Goal: Transaction & Acquisition: Purchase product/service

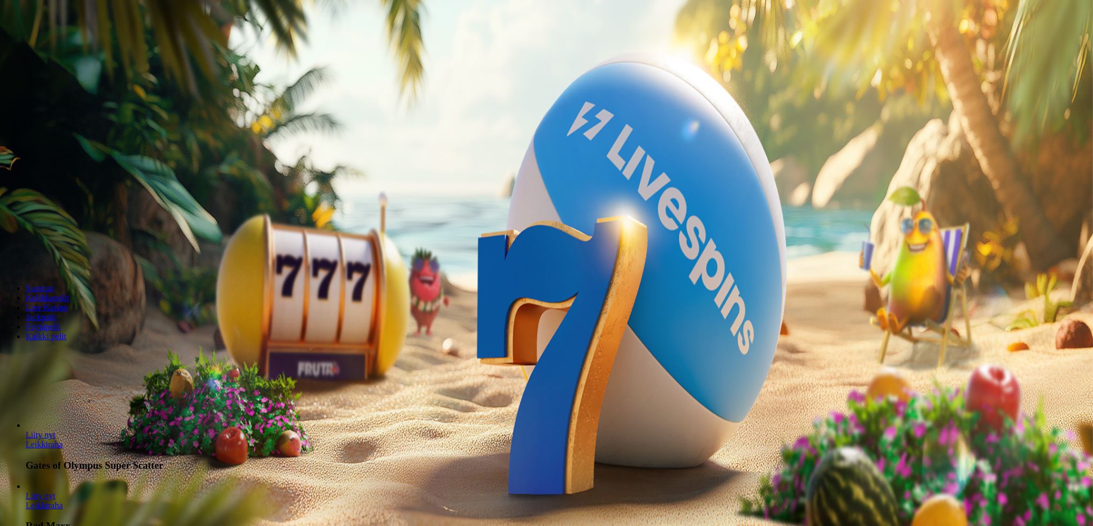
click at [64, 43] on span "Kirjaudu" at bounding box center [74, 39] width 26 height 8
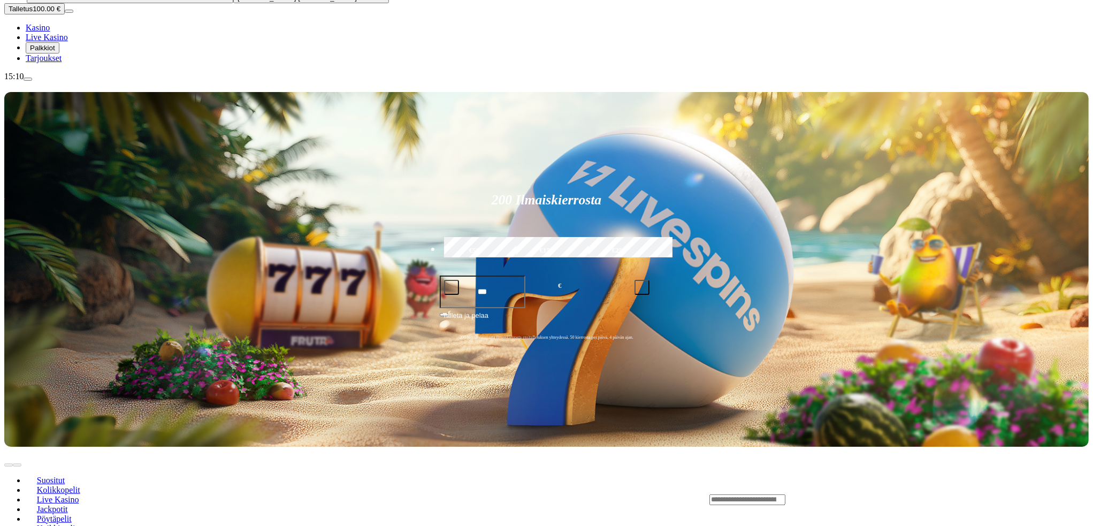
scroll to position [160, 0]
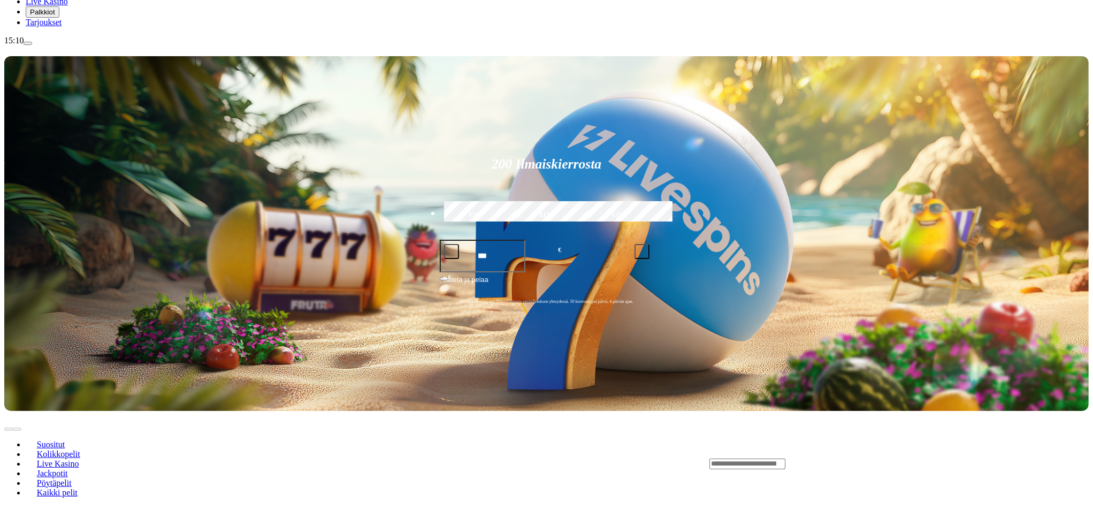
click at [83, 459] on span "Live Kasino" at bounding box center [58, 463] width 51 height 9
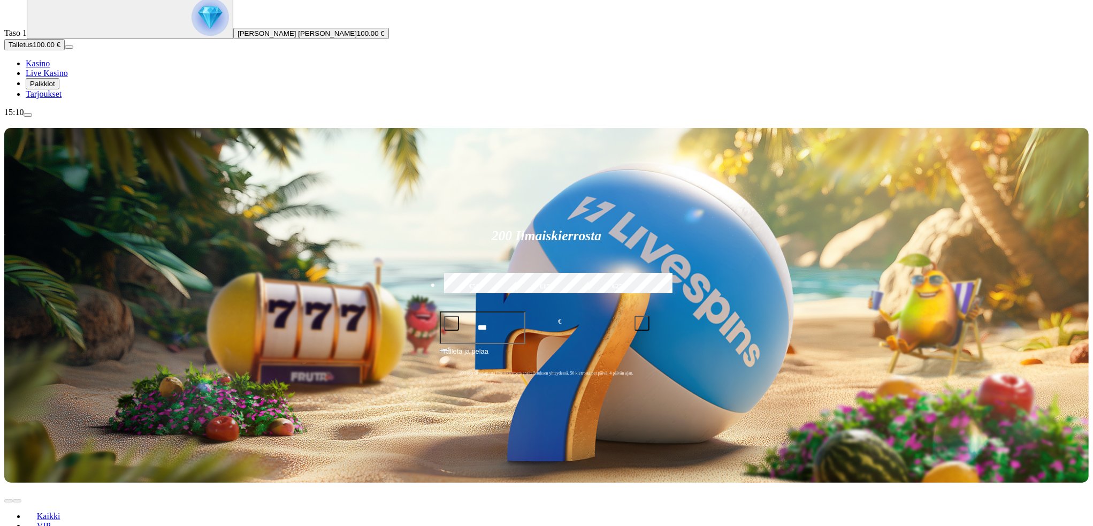
scroll to position [107, 0]
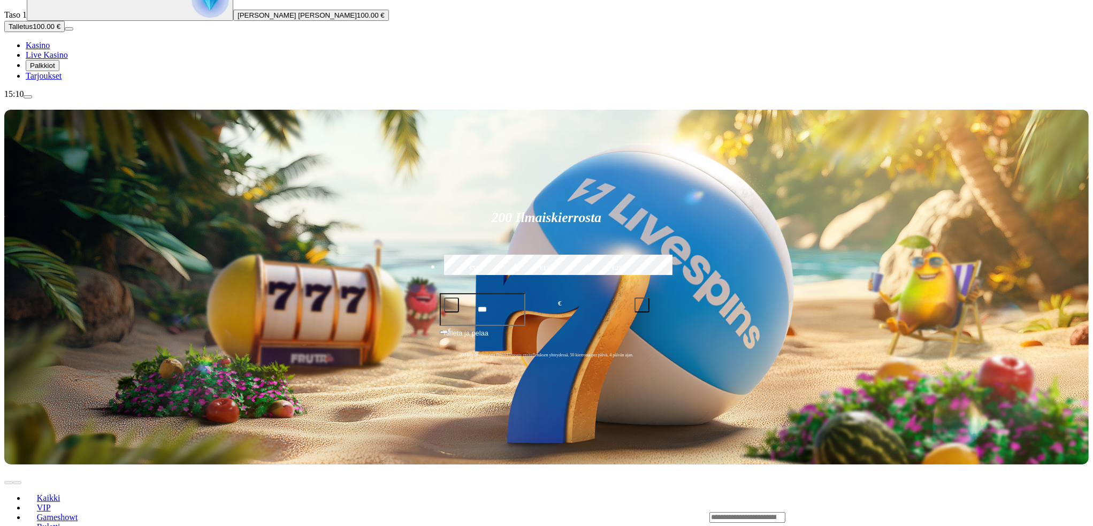
click at [75, 525] on span "Blackjack" at bounding box center [54, 536] width 43 height 9
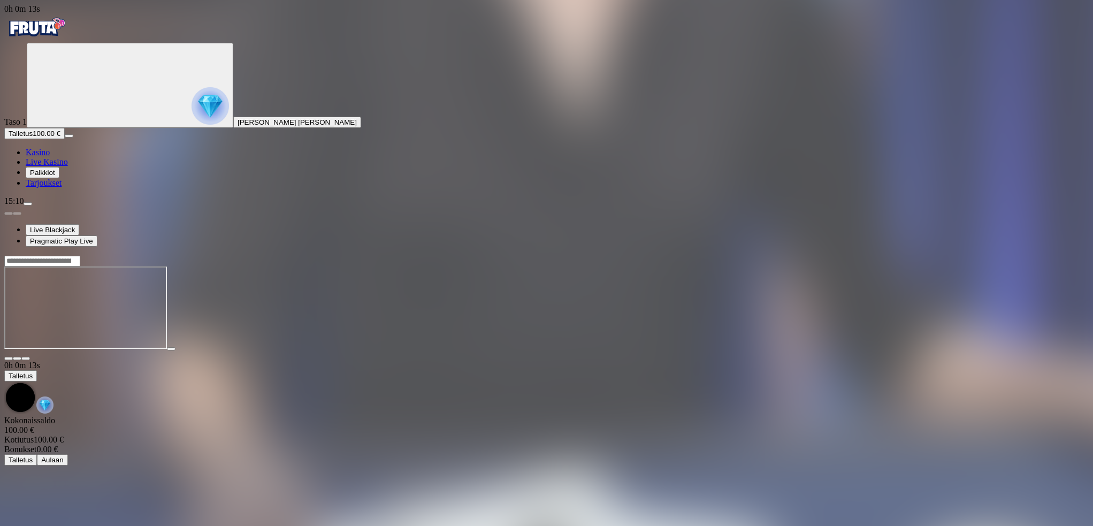
click at [26, 358] on span "fullscreen icon" at bounding box center [26, 358] width 0 height 0
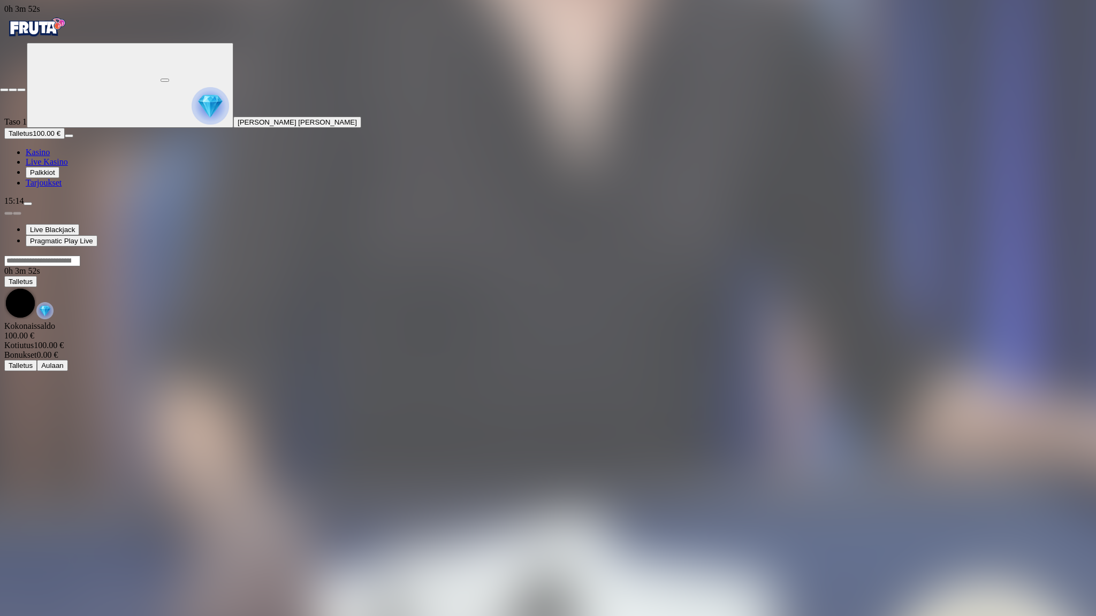
click at [4, 90] on span "close icon" at bounding box center [4, 90] width 0 height 0
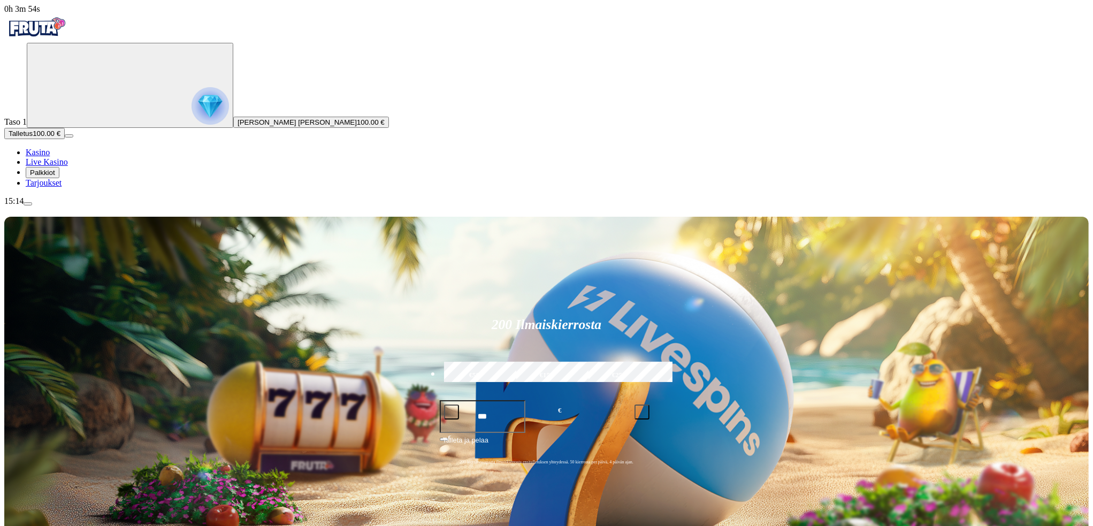
scroll to position [107, 0]
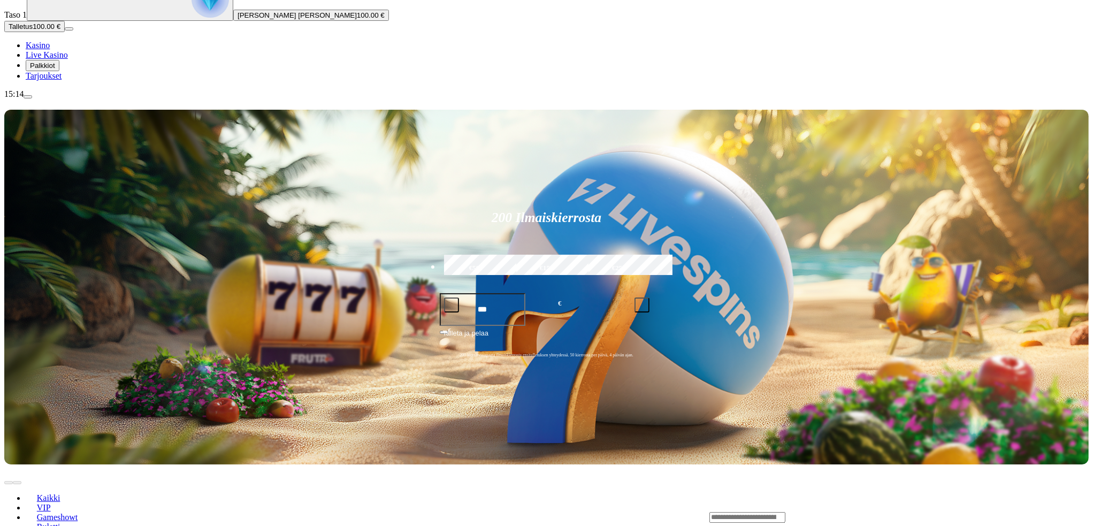
click at [82, 525] on link "Blackjack" at bounding box center [54, 536] width 57 height 16
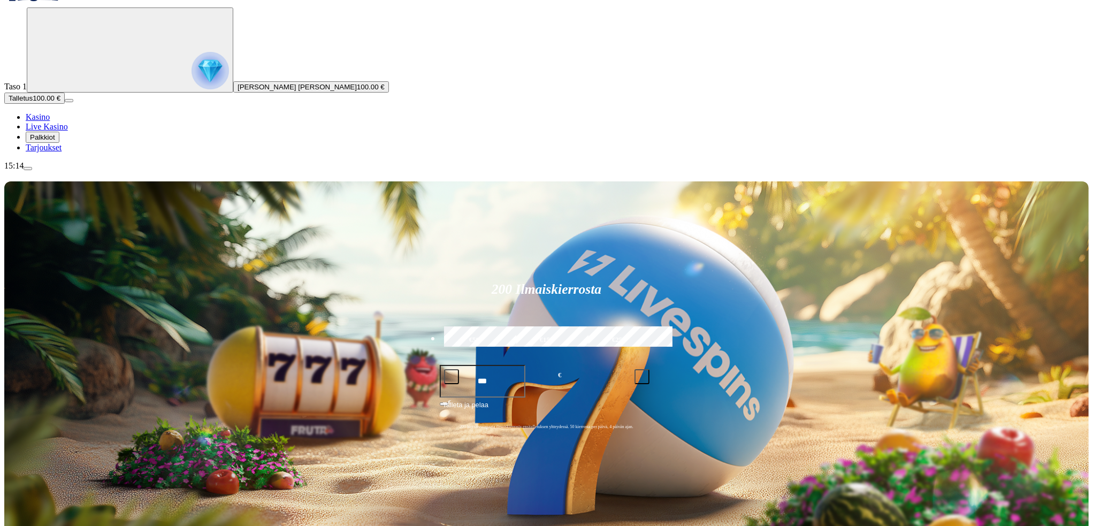
scroll to position [53, 0]
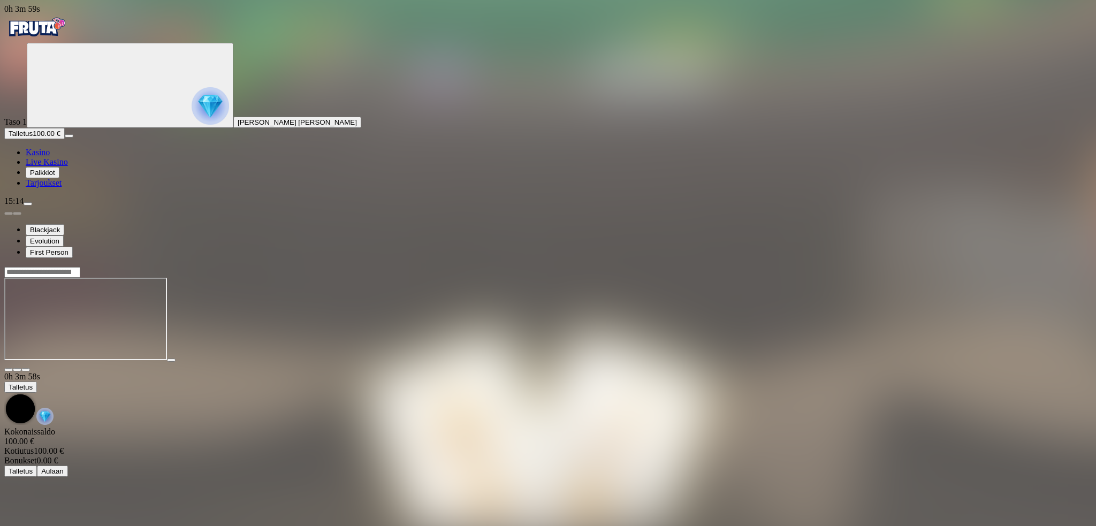
click at [26, 370] on span "fullscreen icon" at bounding box center [26, 370] width 0 height 0
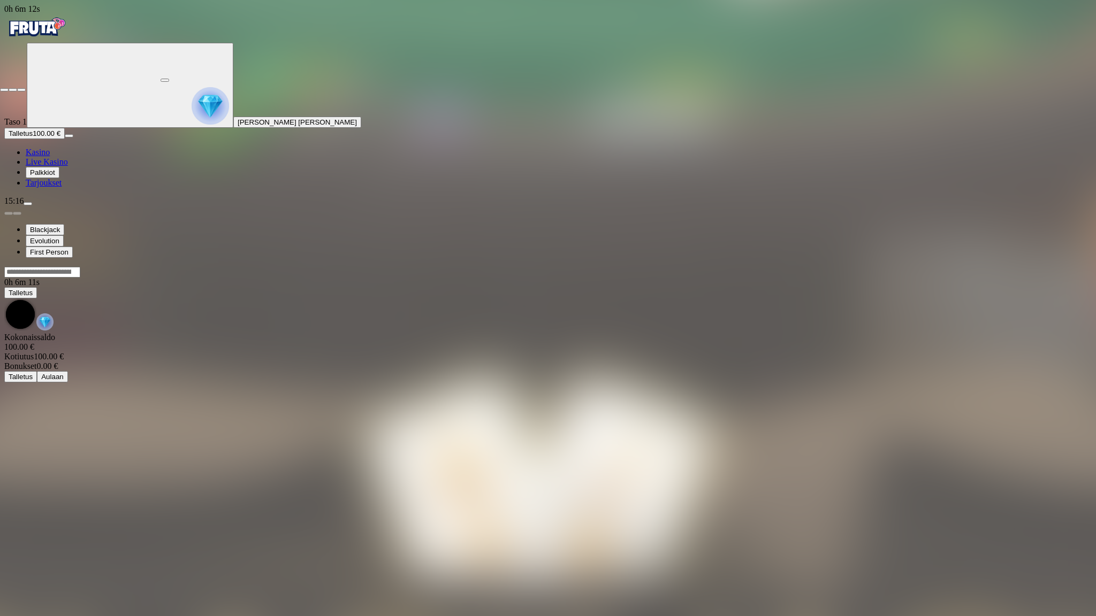
click at [4, 90] on span "close icon" at bounding box center [4, 90] width 0 height 0
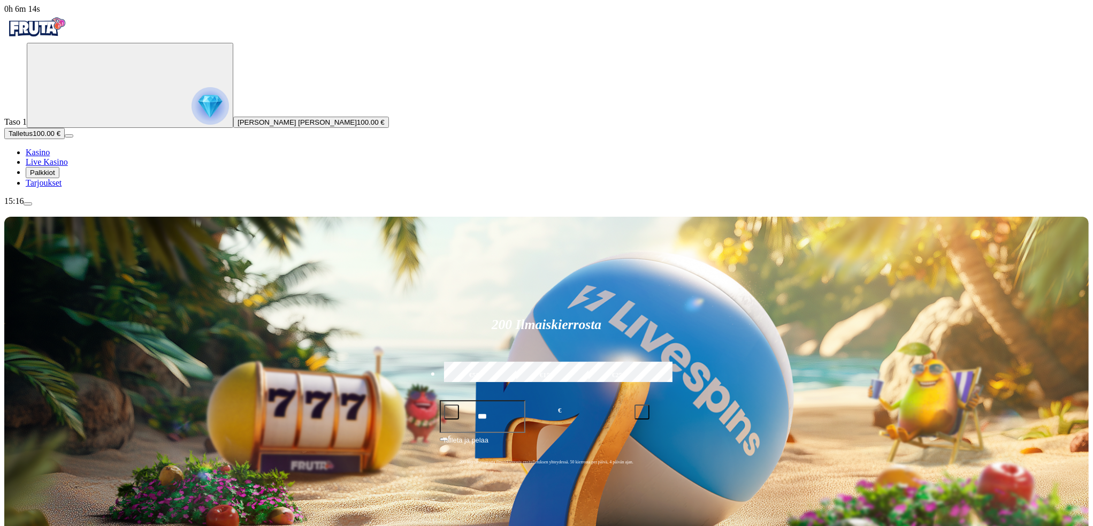
click at [60, 139] on button "Talletus 100.00 €" at bounding box center [34, 133] width 60 height 11
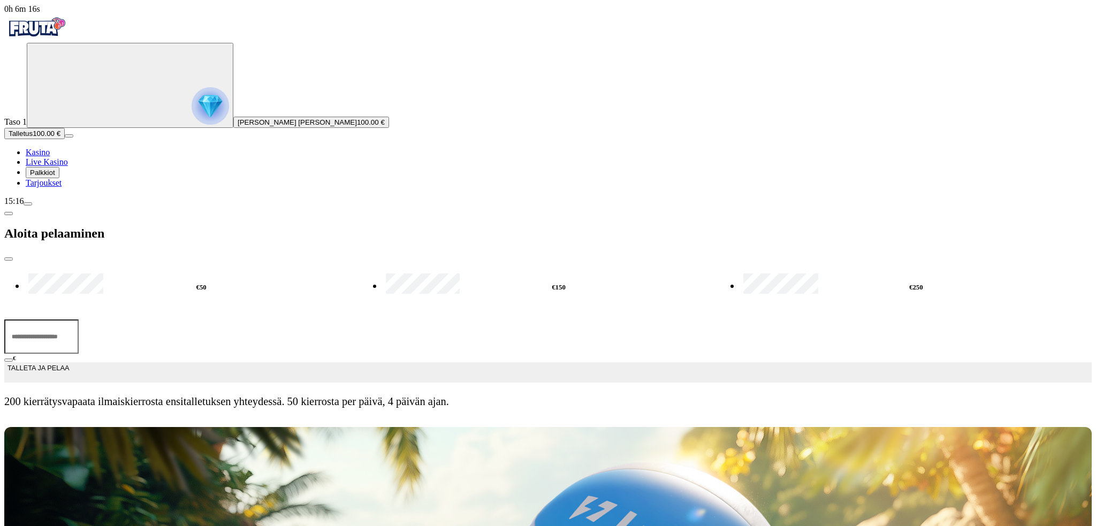
click at [79, 319] on input "***" at bounding box center [41, 336] width 74 height 34
drag, startPoint x: 152, startPoint y: 93, endPoint x: 158, endPoint y: 93, distance: 5.9
click at [79, 319] on input "***" at bounding box center [41, 336] width 74 height 34
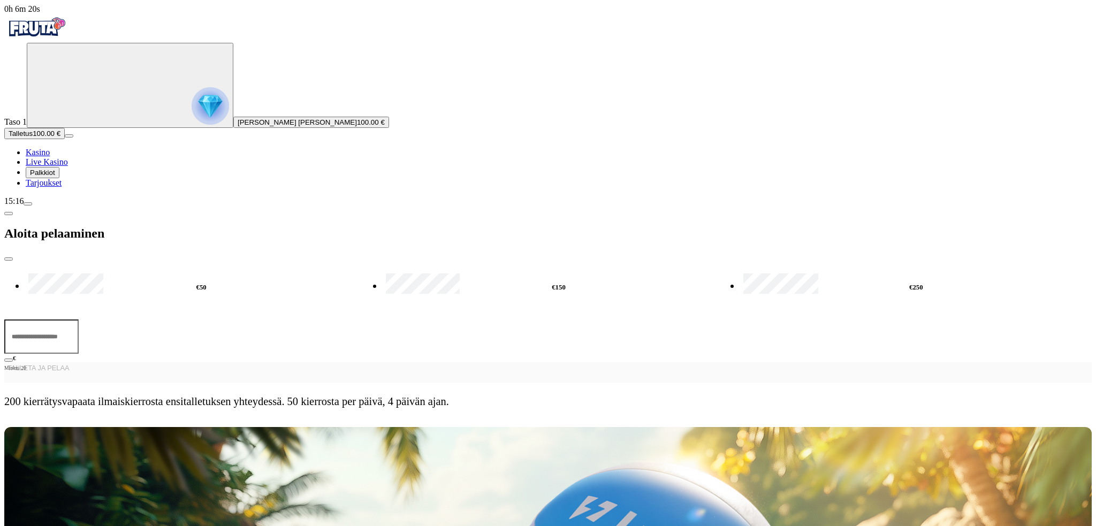
type input "*"
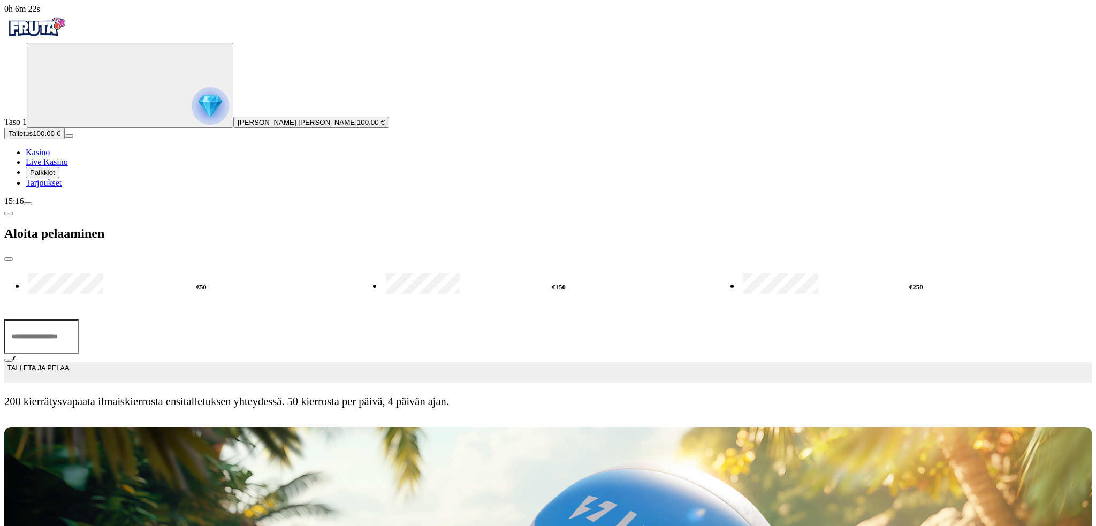
type input "***"
click at [69, 363] on span "TALLETA JA PELAA" at bounding box center [38, 372] width 62 height 19
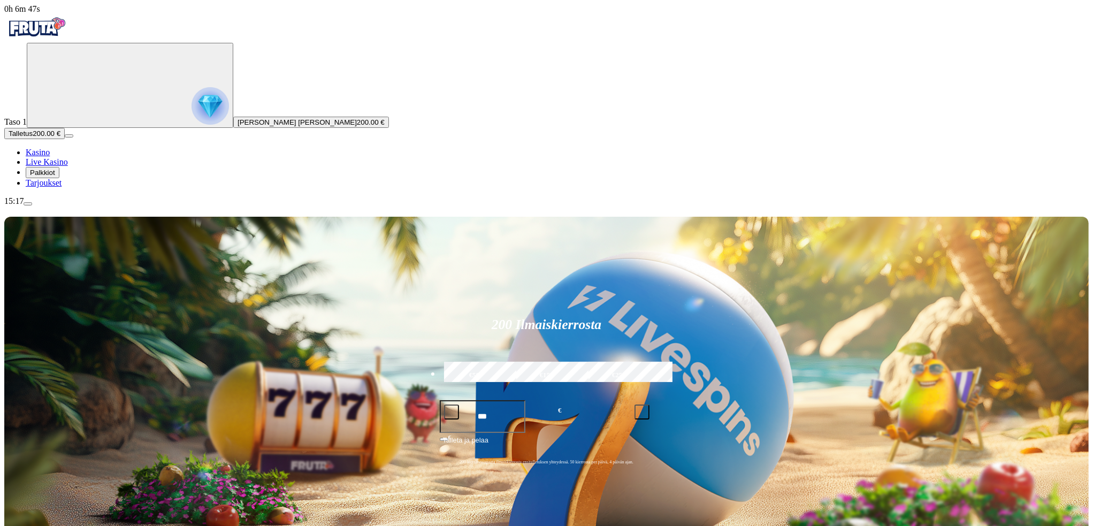
scroll to position [89, 0]
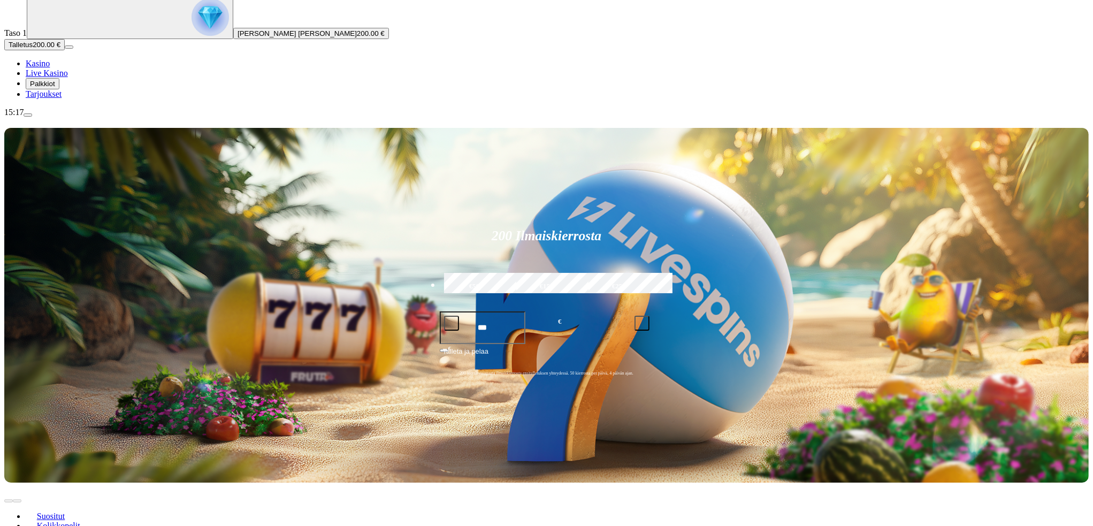
click at [83, 525] on span "Live Kasino" at bounding box center [58, 535] width 51 height 9
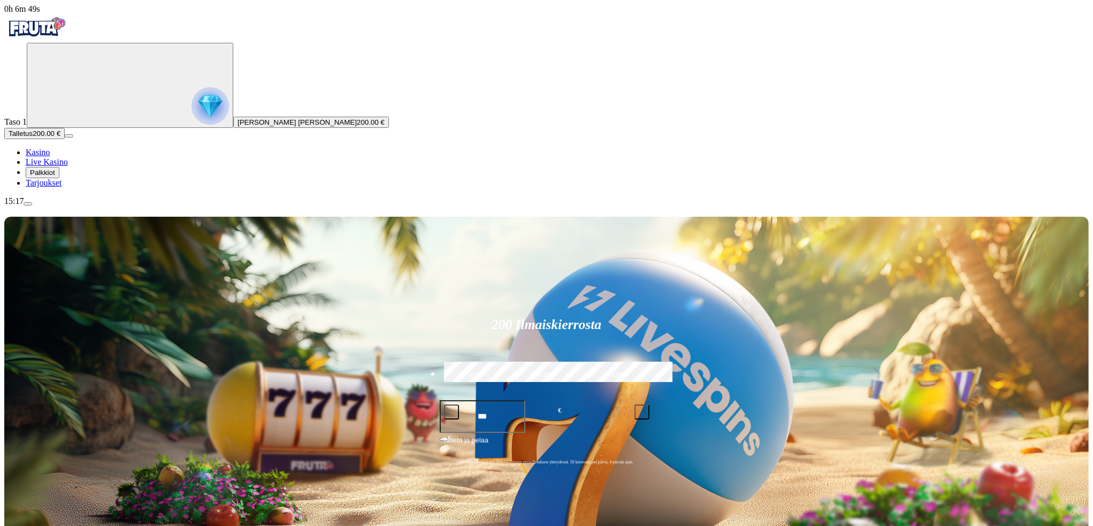
scroll to position [107, 0]
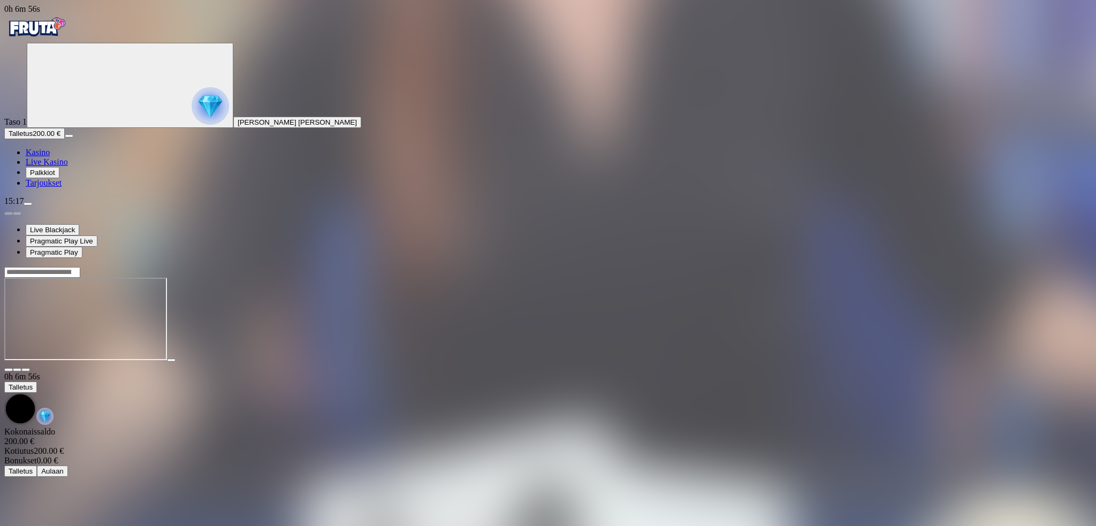
click at [9, 370] on span "close icon" at bounding box center [9, 370] width 0 height 0
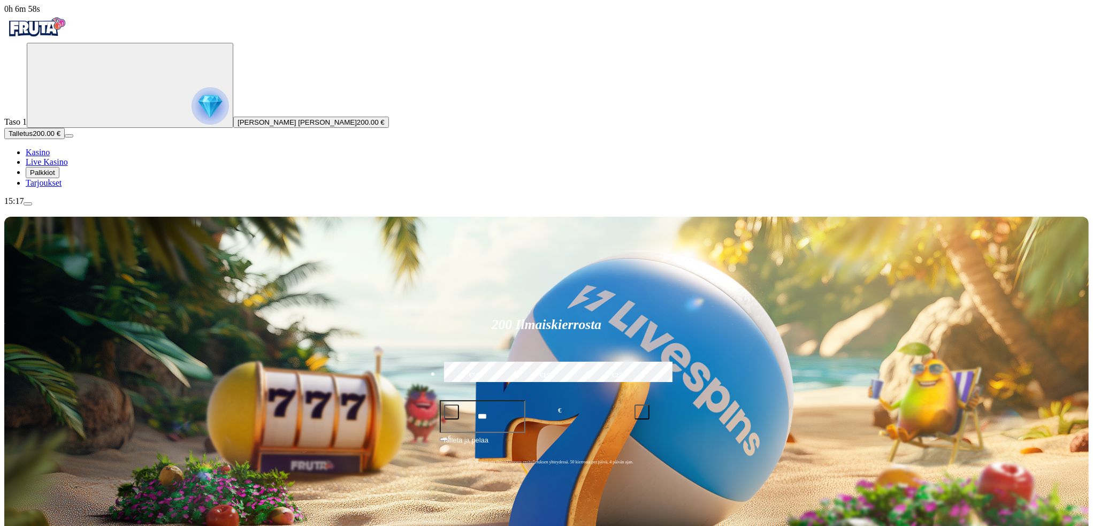
scroll to position [89, 0]
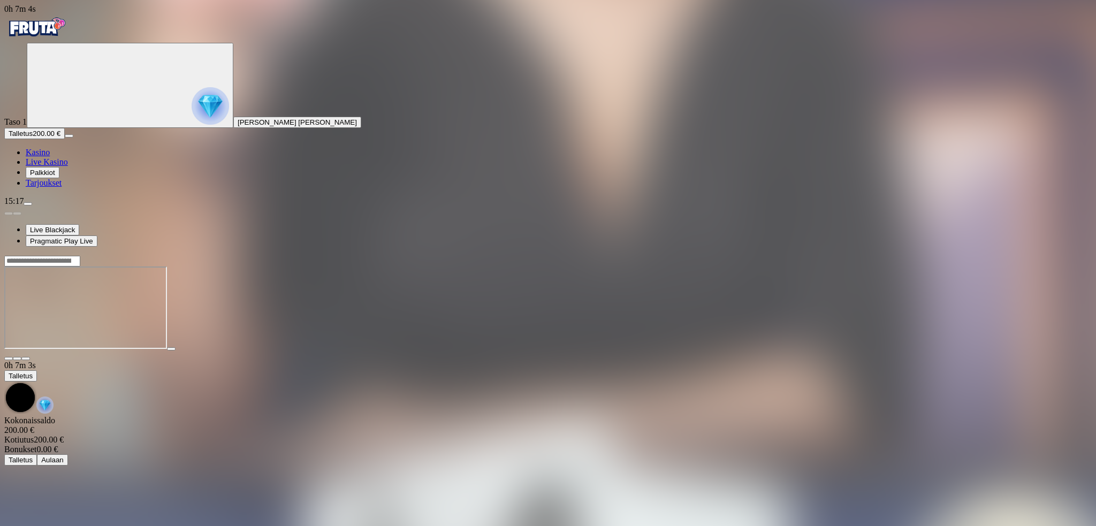
click at [26, 358] on span "fullscreen icon" at bounding box center [26, 358] width 0 height 0
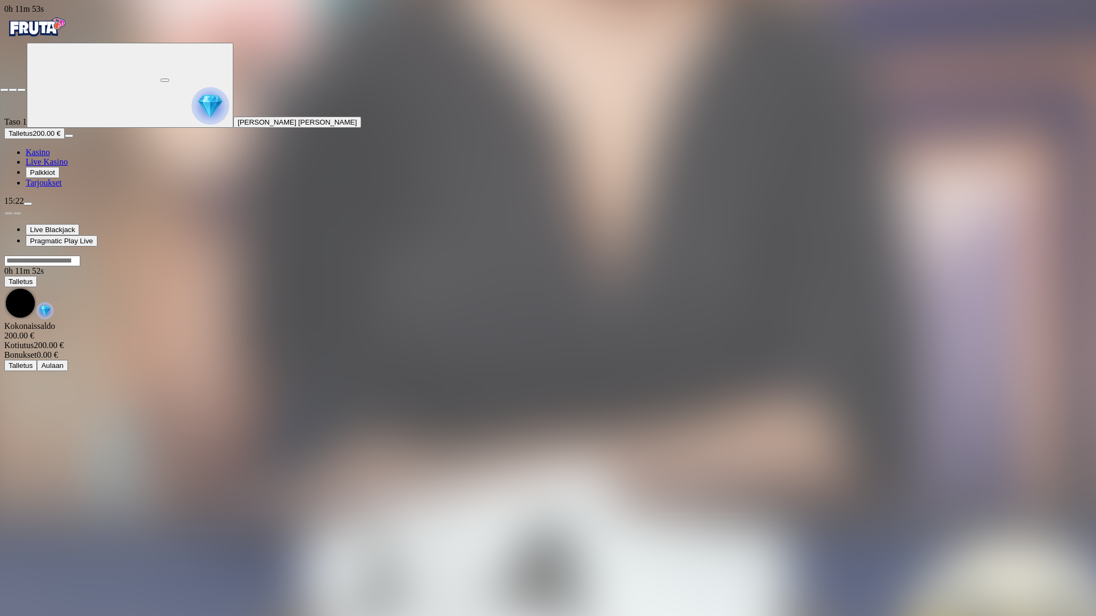
click at [4, 90] on span "close icon" at bounding box center [4, 90] width 0 height 0
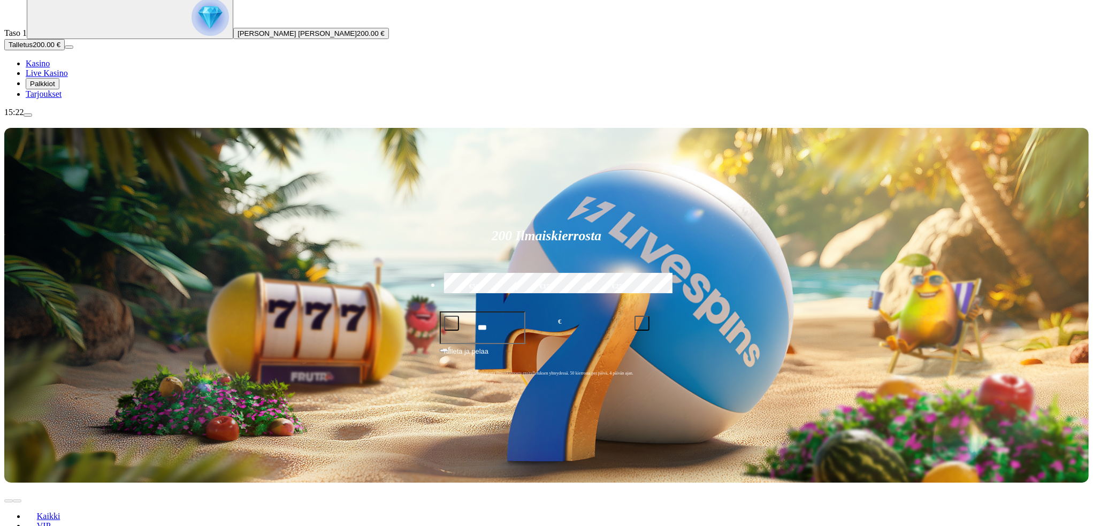
scroll to position [125, 0]
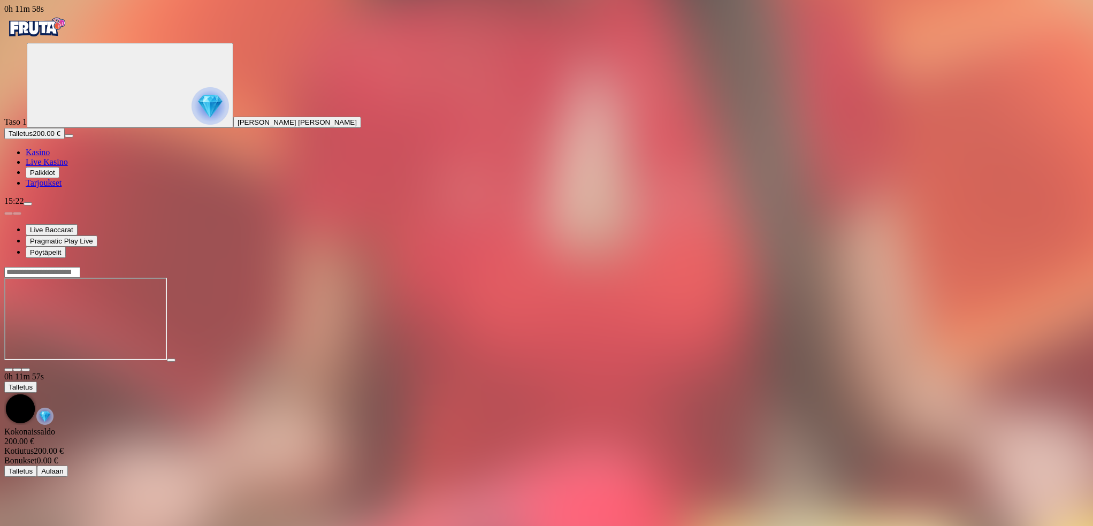
drag, startPoint x: 1015, startPoint y: 98, endPoint x: 1012, endPoint y: 164, distance: 65.9
click at [26, 370] on span "fullscreen icon" at bounding box center [26, 370] width 0 height 0
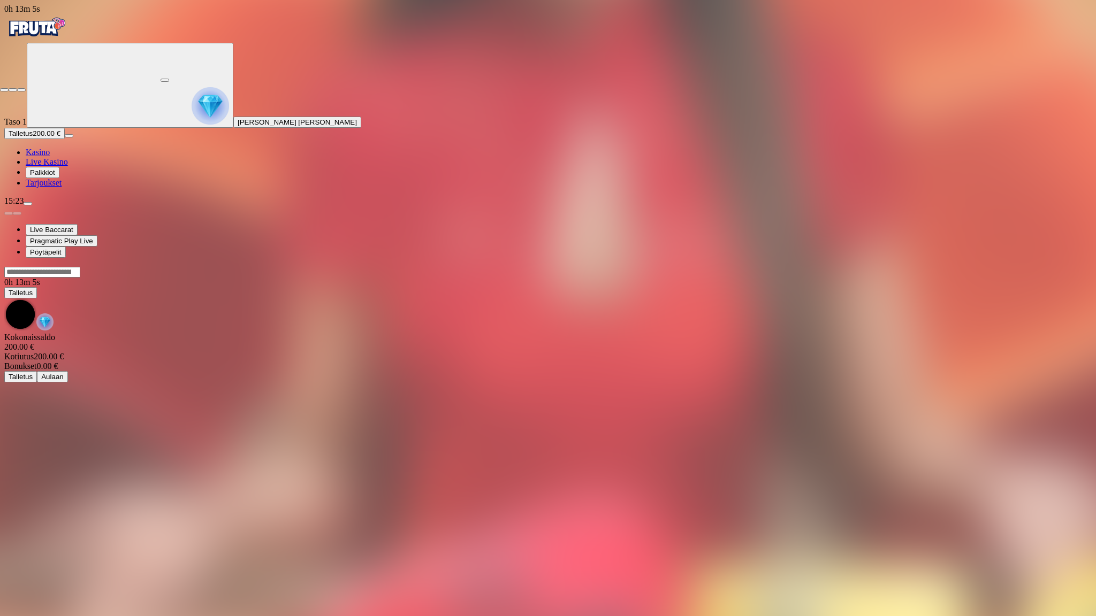
click at [4, 90] on span "close icon" at bounding box center [4, 90] width 0 height 0
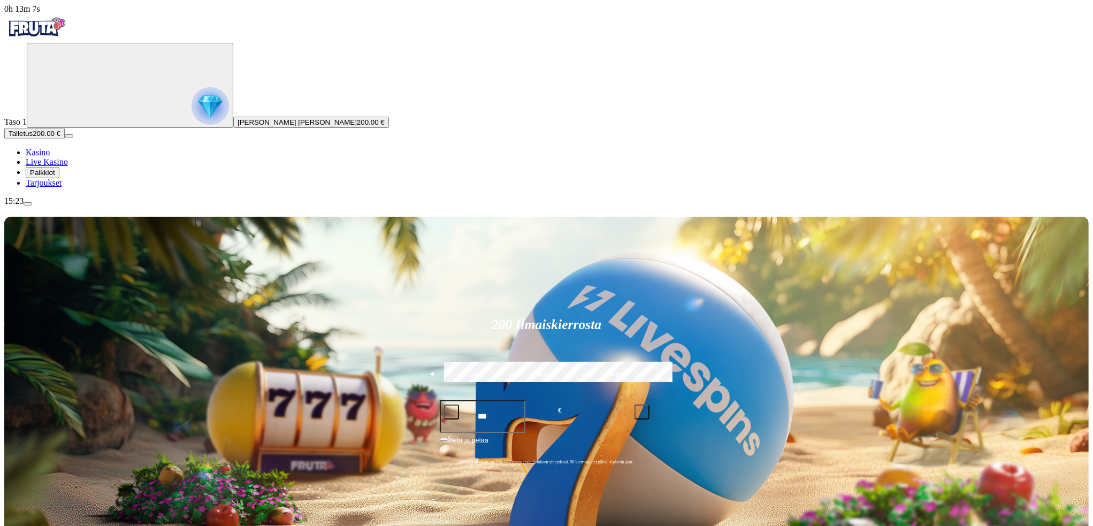
scroll to position [71, 0]
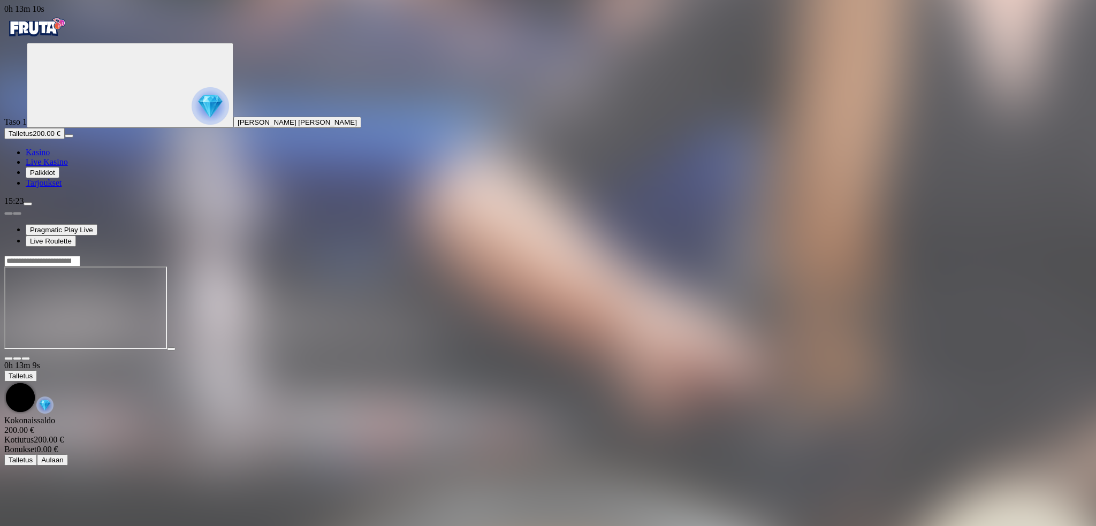
click at [26, 358] on span "fullscreen icon" at bounding box center [26, 358] width 0 height 0
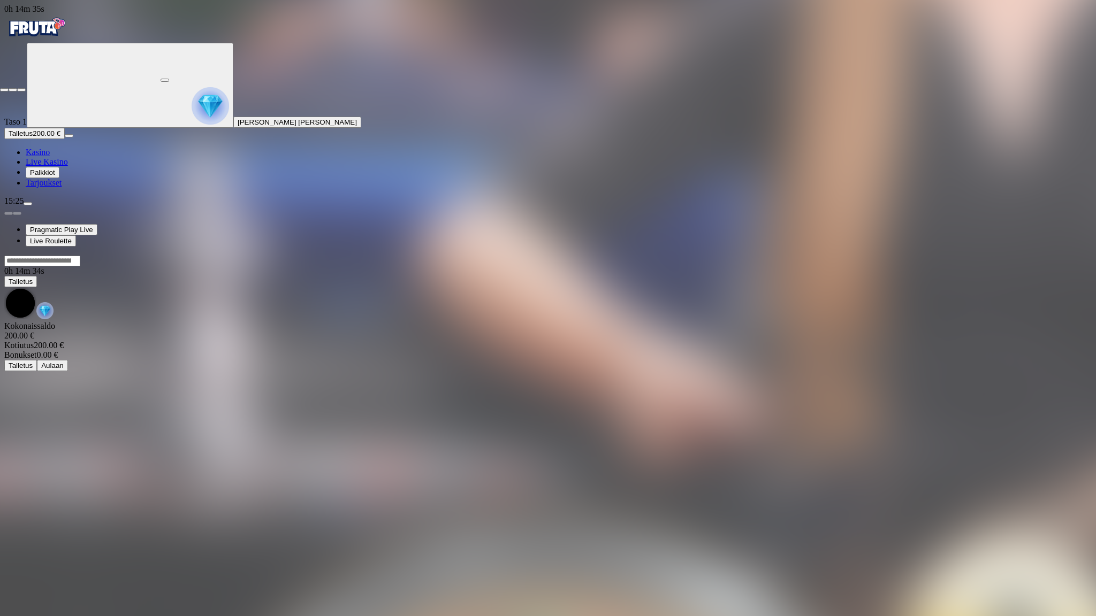
click at [4, 90] on span "close icon" at bounding box center [4, 90] width 0 height 0
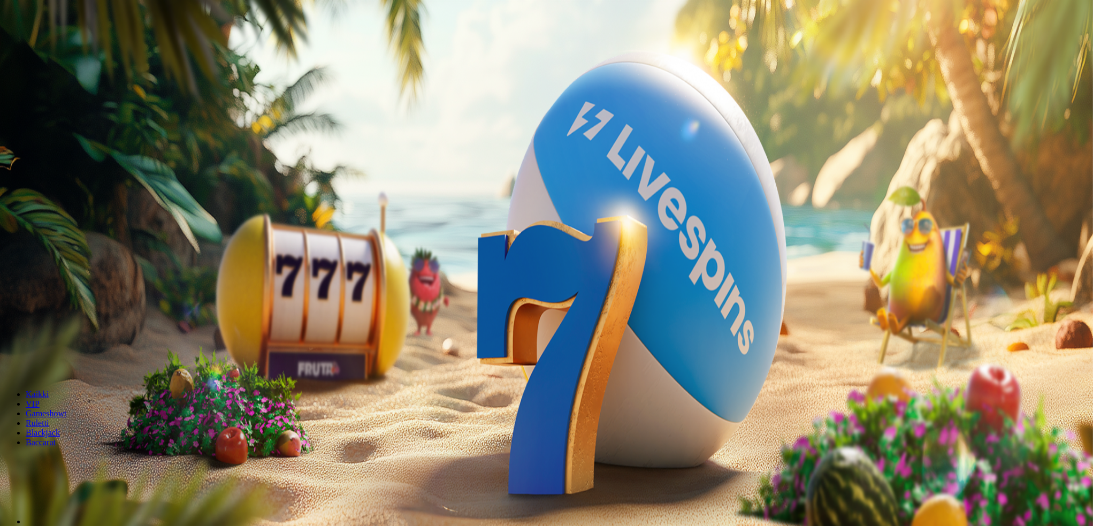
click at [28, 204] on span "menu icon" at bounding box center [28, 204] width 0 height 0
click at [34, 333] on span "Kotiutus" at bounding box center [22, 337] width 26 height 8
click at [80, 262] on input "number" at bounding box center [42, 267] width 76 height 11
type input "*"
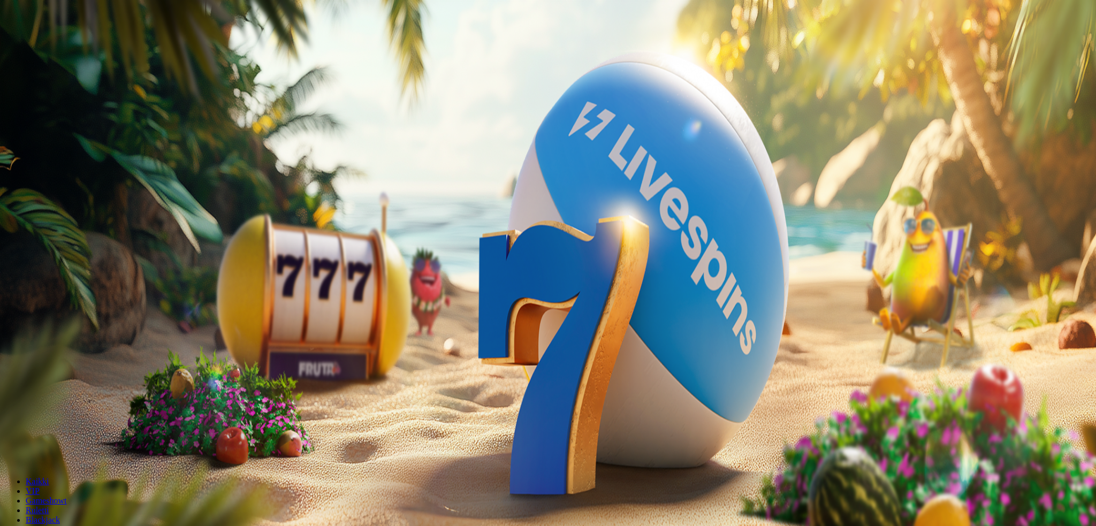
type input "******"
click at [34, 284] on span "Kotiutus" at bounding box center [22, 288] width 26 height 8
click at [9, 259] on span "close icon" at bounding box center [9, 259] width 0 height 0
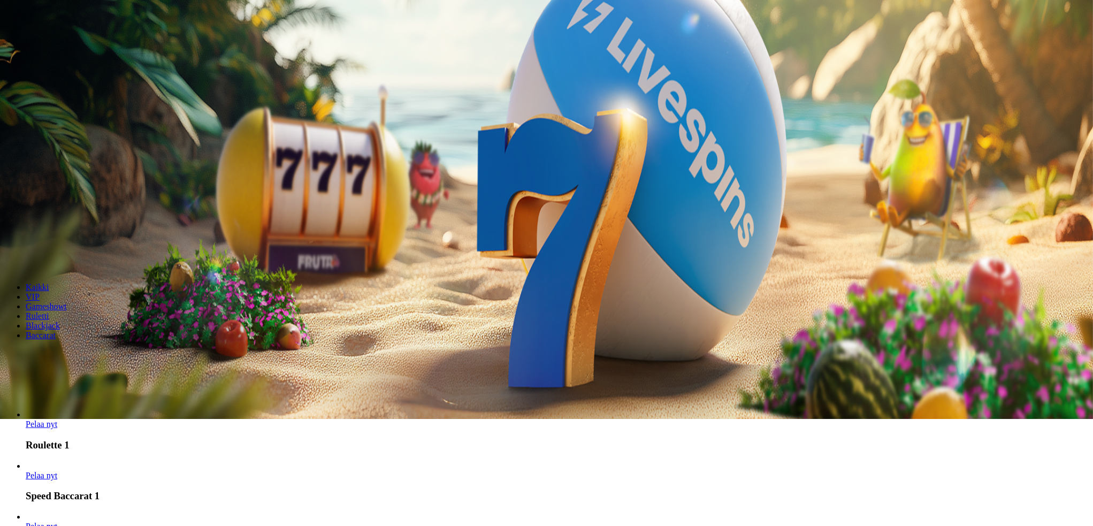
scroll to position [196, 0]
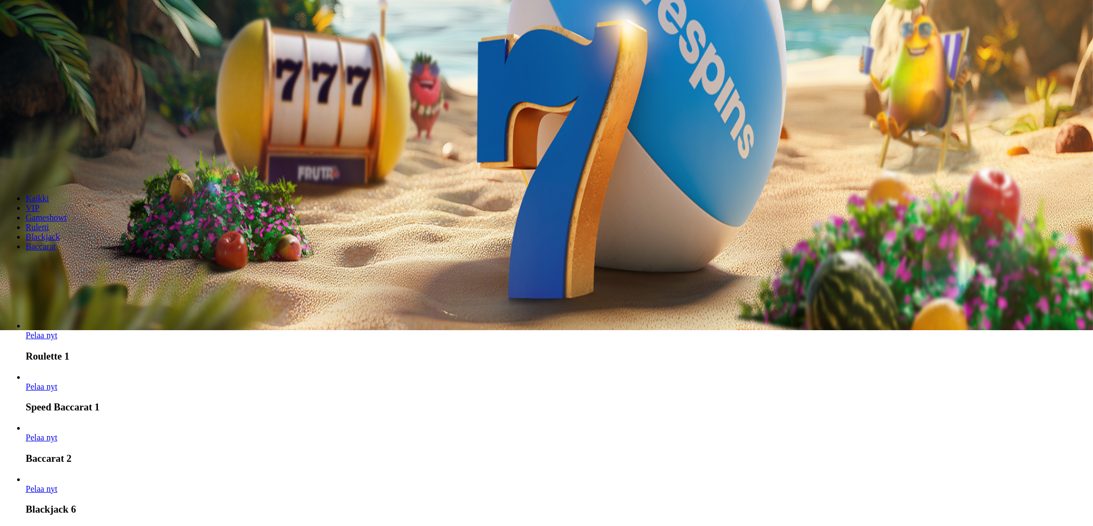
click at [60, 232] on span "Blackjack" at bounding box center [43, 236] width 34 height 9
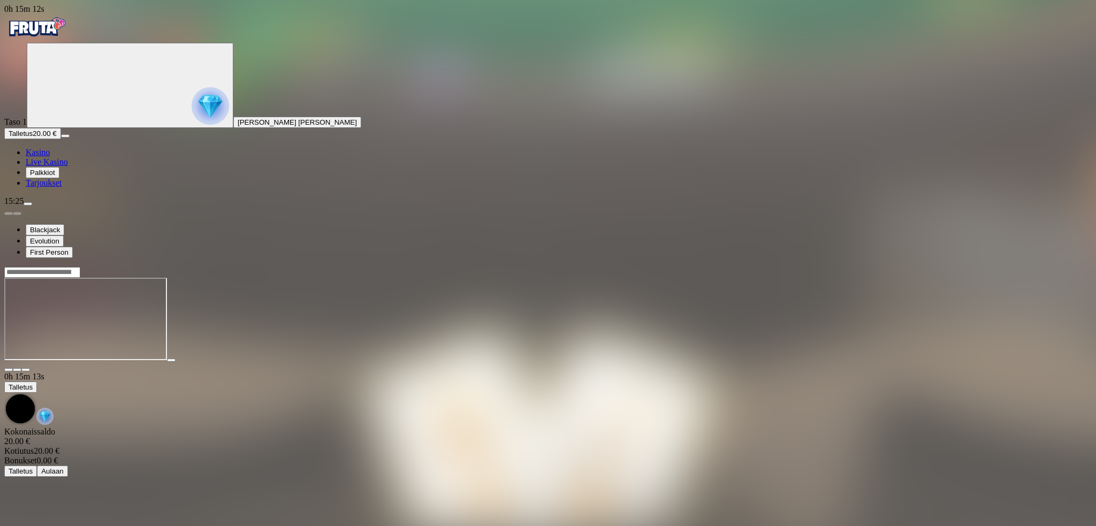
click at [26, 370] on span "fullscreen icon" at bounding box center [26, 370] width 0 height 0
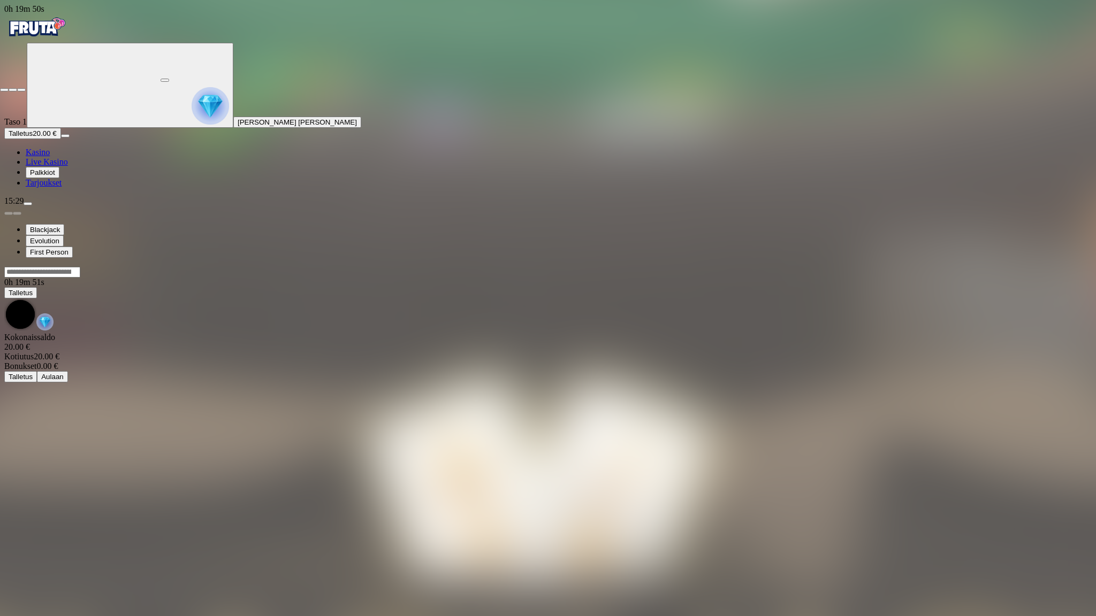
click at [4, 90] on span "close icon" at bounding box center [4, 90] width 0 height 0
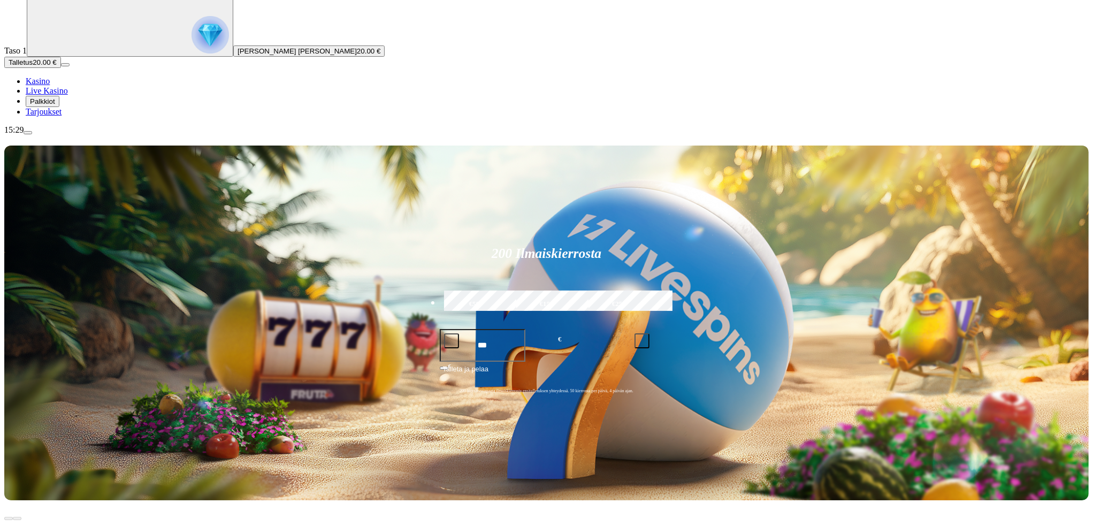
scroll to position [89, 0]
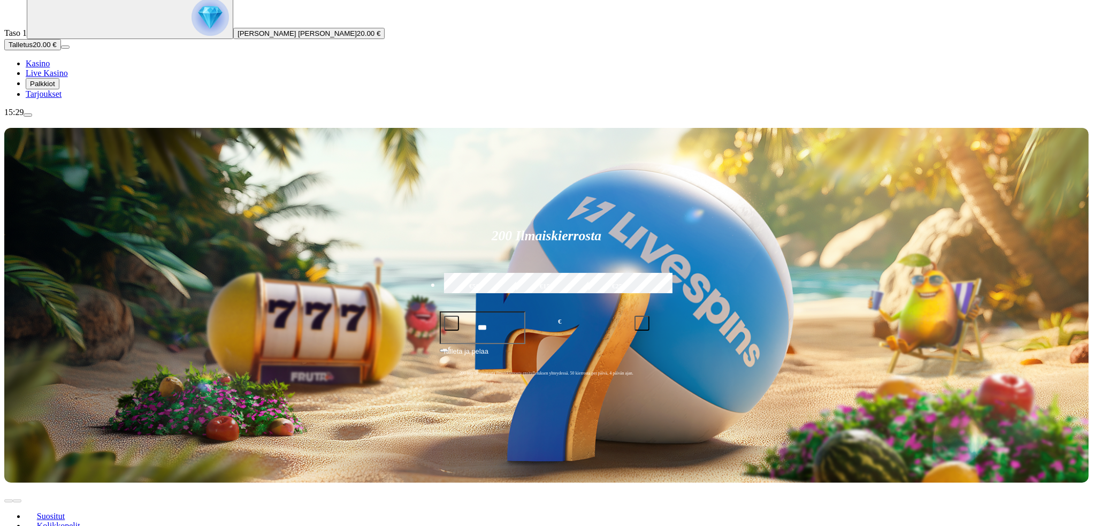
click at [90, 525] on link "Live Kasino" at bounding box center [58, 535] width 64 height 16
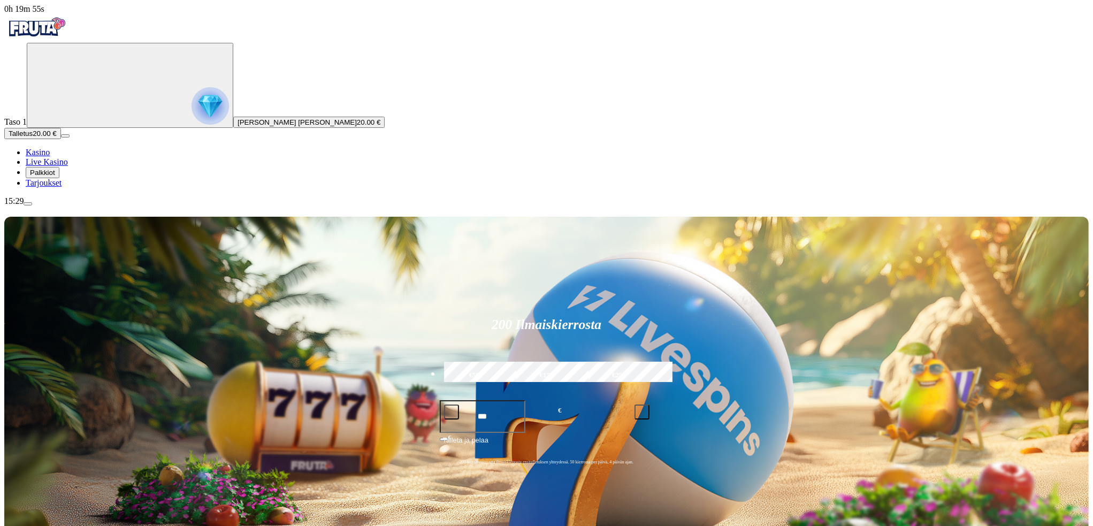
scroll to position [107, 0]
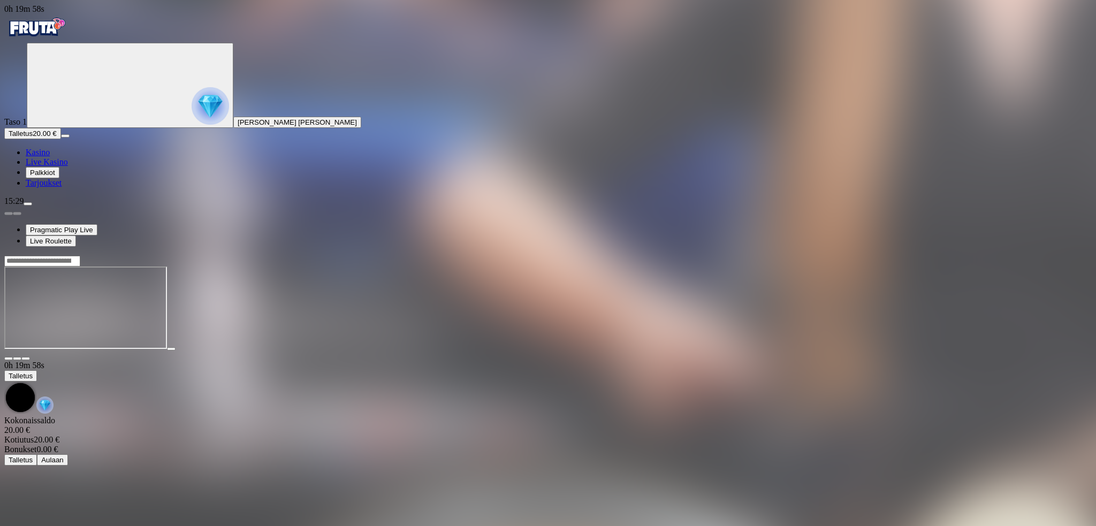
click at [26, 358] on span "fullscreen icon" at bounding box center [26, 358] width 0 height 0
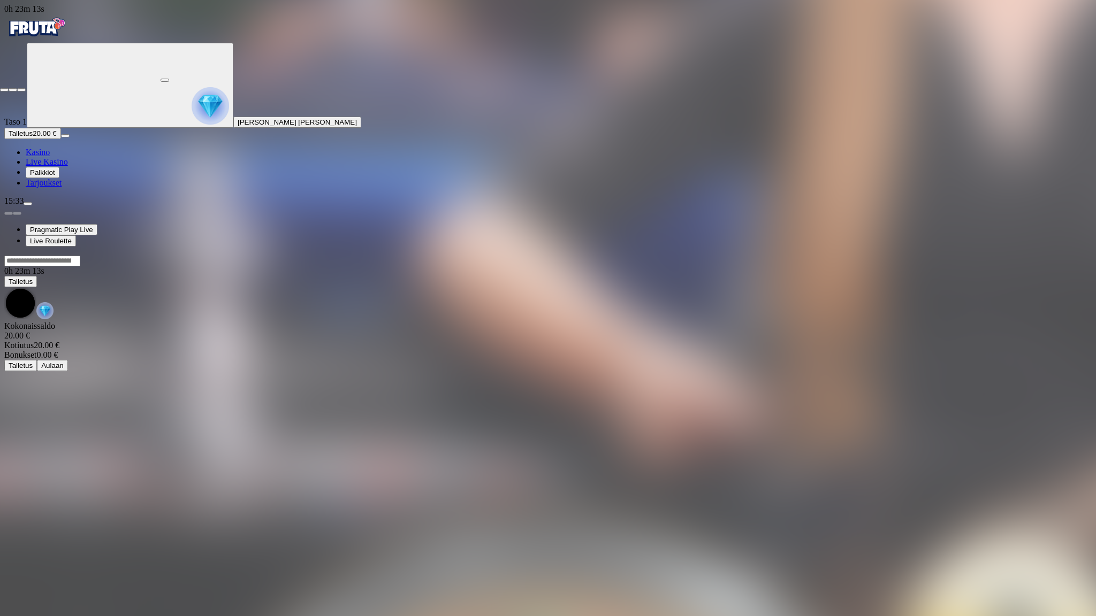
click at [4, 90] on span "close icon" at bounding box center [4, 90] width 0 height 0
